Goal: Information Seeking & Learning: Learn about a topic

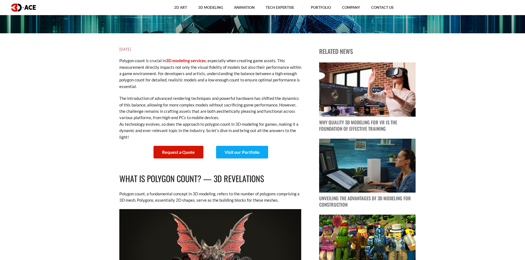
scroll to position [230, 0]
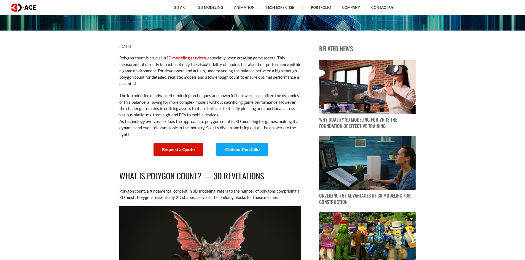
click at [150, 117] on p "The introduction of advanced rendering techniques and powerful hardware has shi…" at bounding box center [210, 115] width 182 height 45
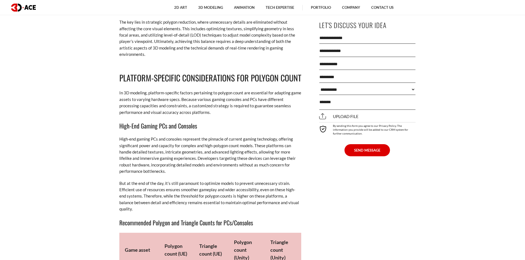
scroll to position [2480, 0]
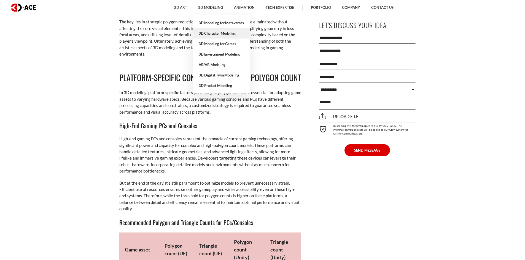
click at [227, 34] on link "3D Character Modeling" at bounding box center [221, 33] width 57 height 10
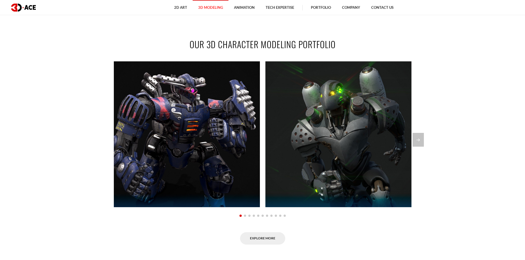
scroll to position [430, 0]
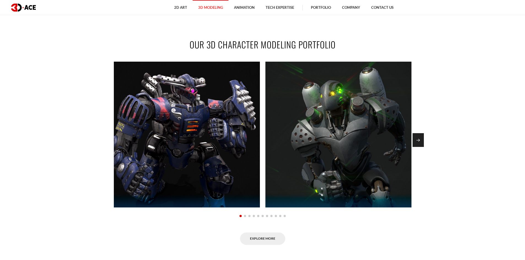
click at [417, 143] on div "Next slide" at bounding box center [417, 140] width 11 height 14
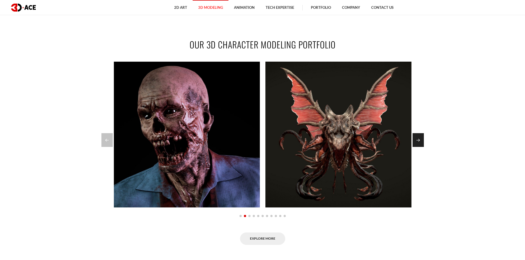
click at [417, 143] on div "Next slide" at bounding box center [417, 140] width 11 height 14
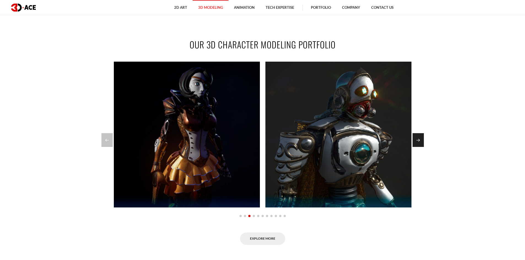
click at [417, 143] on div "Next slide" at bounding box center [417, 140] width 11 height 14
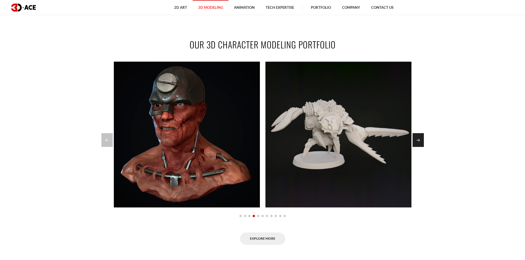
click at [417, 143] on div "Next slide" at bounding box center [417, 140] width 11 height 14
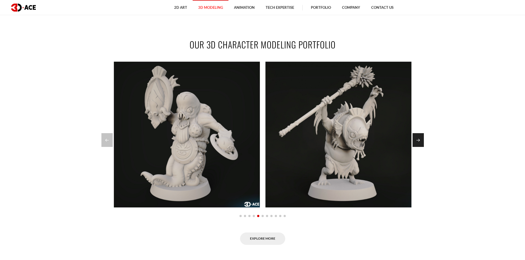
click at [417, 143] on div "Next slide" at bounding box center [417, 140] width 11 height 14
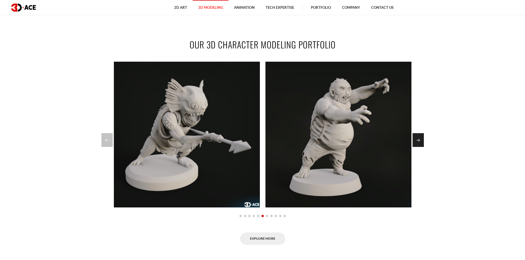
click at [417, 143] on div "Next slide" at bounding box center [417, 140] width 11 height 14
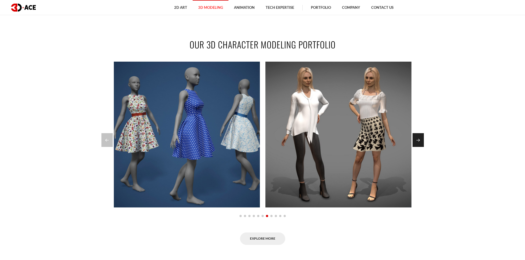
click at [417, 143] on div "Next slide" at bounding box center [417, 140] width 11 height 14
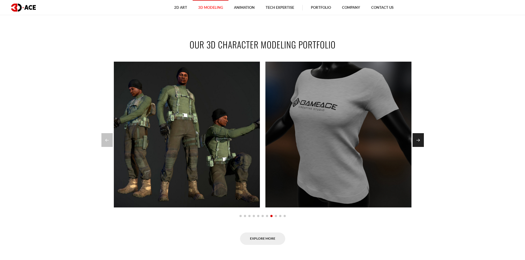
click at [417, 143] on div "Next slide" at bounding box center [417, 140] width 11 height 14
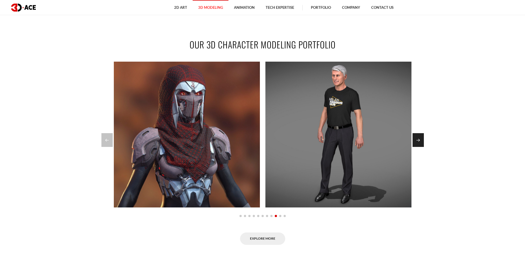
click at [417, 143] on div "Next slide" at bounding box center [417, 140] width 11 height 14
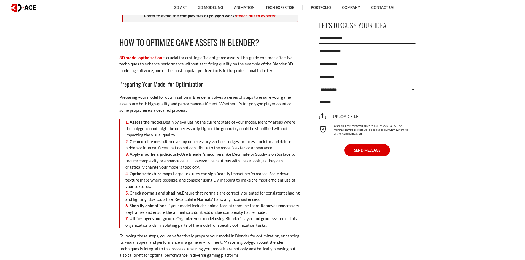
scroll to position [1131, 0]
click at [244, 154] on li "Apply modifiers judiciously. Use Blender’s modifiers like Decimate or Subdivisi…" at bounding box center [213, 161] width 176 height 19
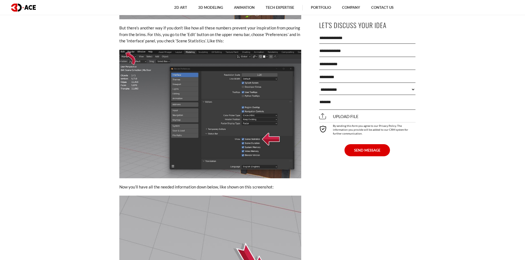
scroll to position [1606, 0]
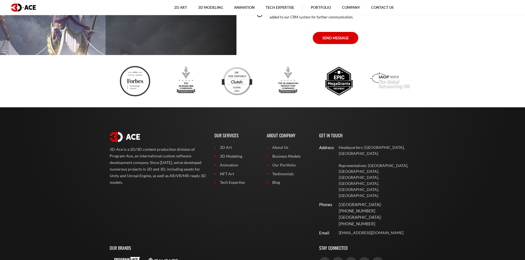
scroll to position [4048, 0]
click at [183, 92] on img at bounding box center [186, 81] width 30 height 30
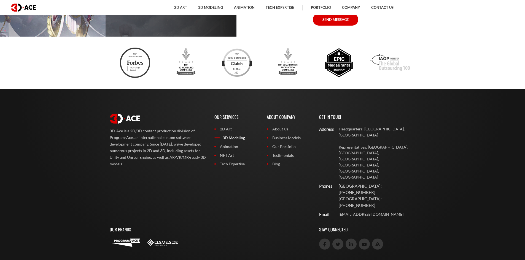
click at [227, 136] on link "3D Modeling" at bounding box center [236, 138] width 44 height 6
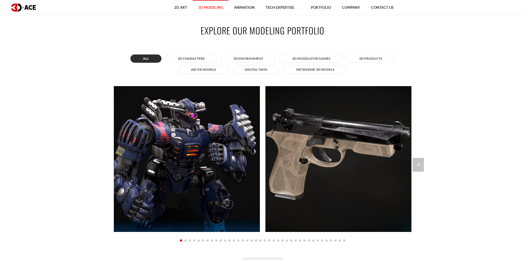
scroll to position [495, 0]
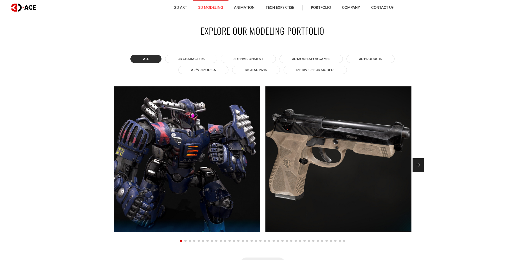
click at [418, 164] on div "Next slide" at bounding box center [417, 165] width 11 height 14
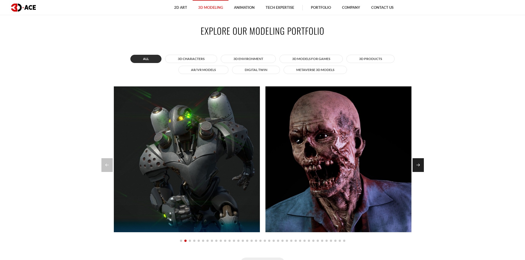
click at [418, 164] on div "Next slide" at bounding box center [417, 165] width 11 height 14
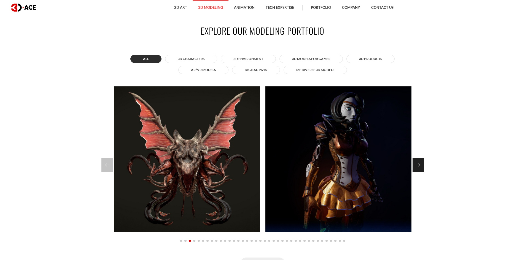
click at [418, 164] on div "Next slide" at bounding box center [417, 165] width 11 height 14
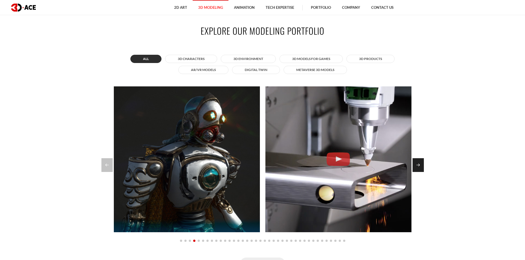
click at [418, 164] on div "Next slide" at bounding box center [417, 165] width 11 height 14
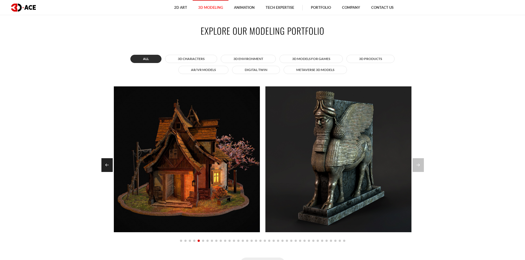
click at [103, 170] on div "Previous slide" at bounding box center [106, 165] width 11 height 14
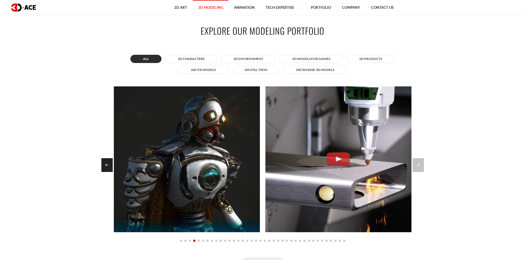
click at [103, 170] on div "Previous slide" at bounding box center [106, 165] width 11 height 14
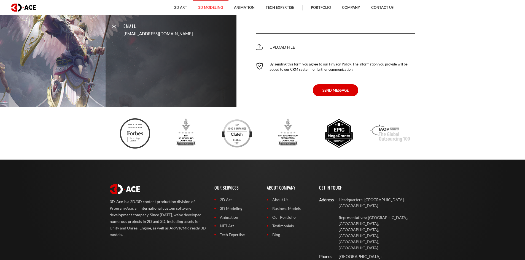
scroll to position [1818, 0]
